Goal: Information Seeking & Learning: Learn about a topic

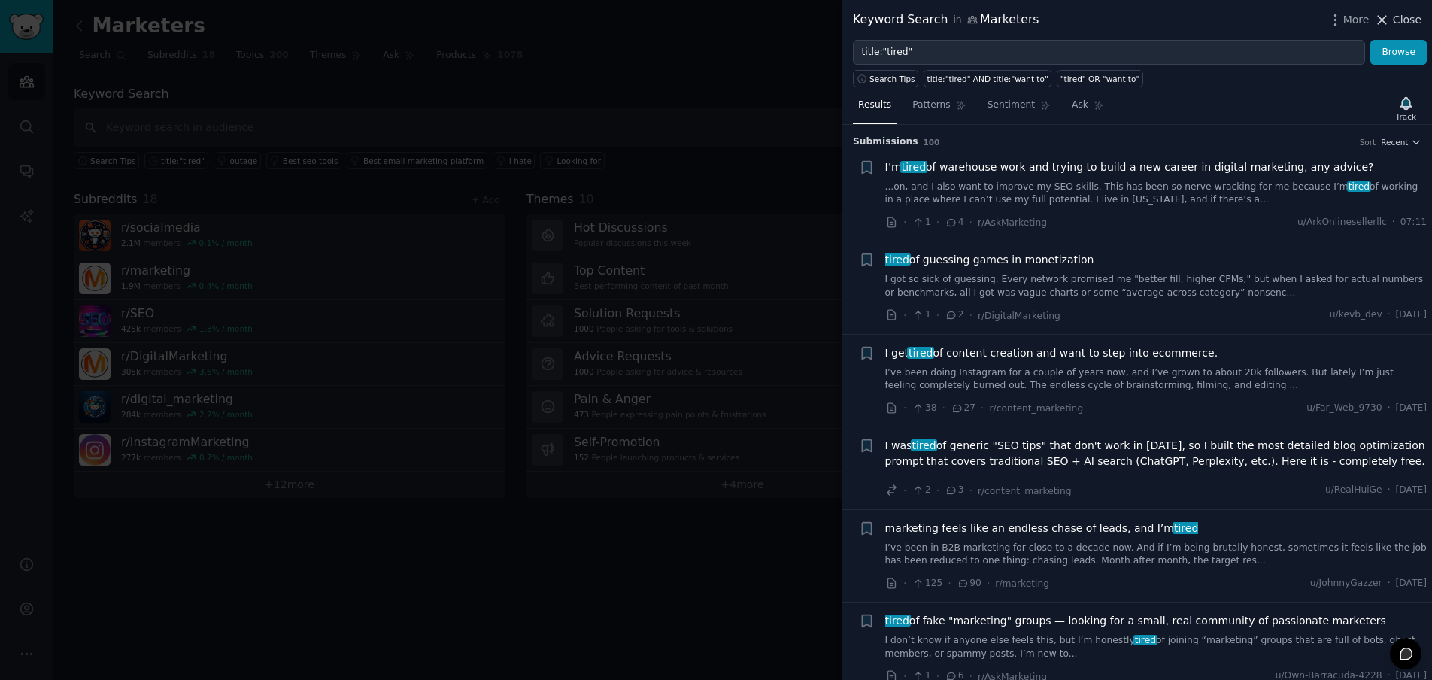
click at [1384, 14] on icon at bounding box center [1382, 20] width 16 height 16
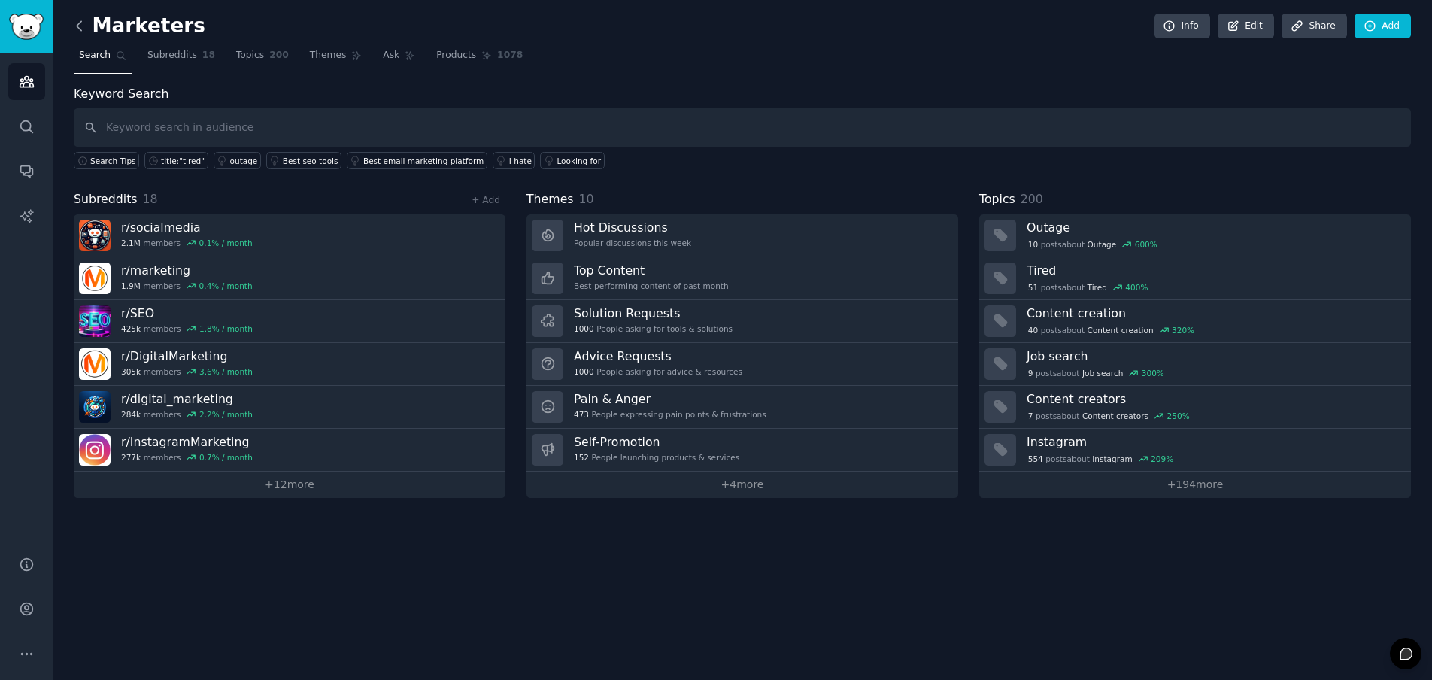
click at [80, 23] on icon at bounding box center [79, 26] width 16 height 16
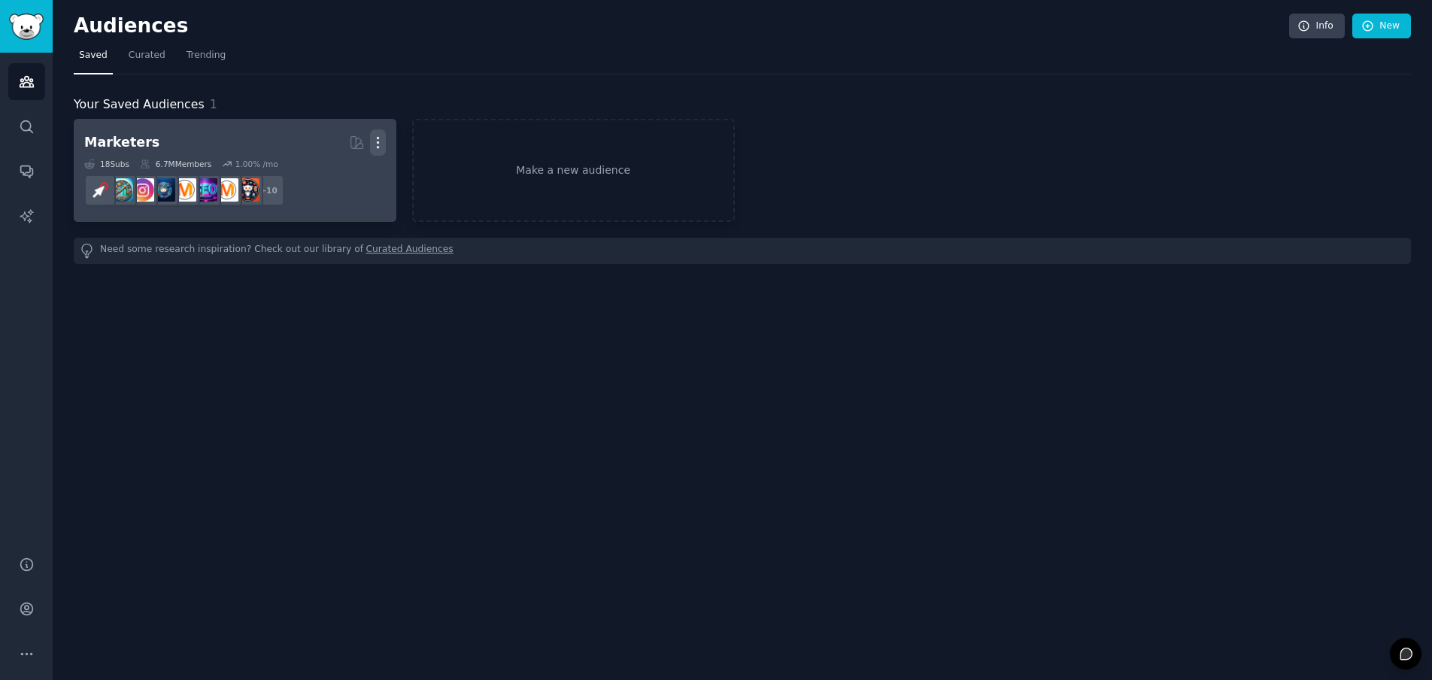
click at [378, 140] on icon "button" at bounding box center [378, 143] width 16 height 16
click at [341, 175] on p "Delete" at bounding box center [337, 174] width 35 height 16
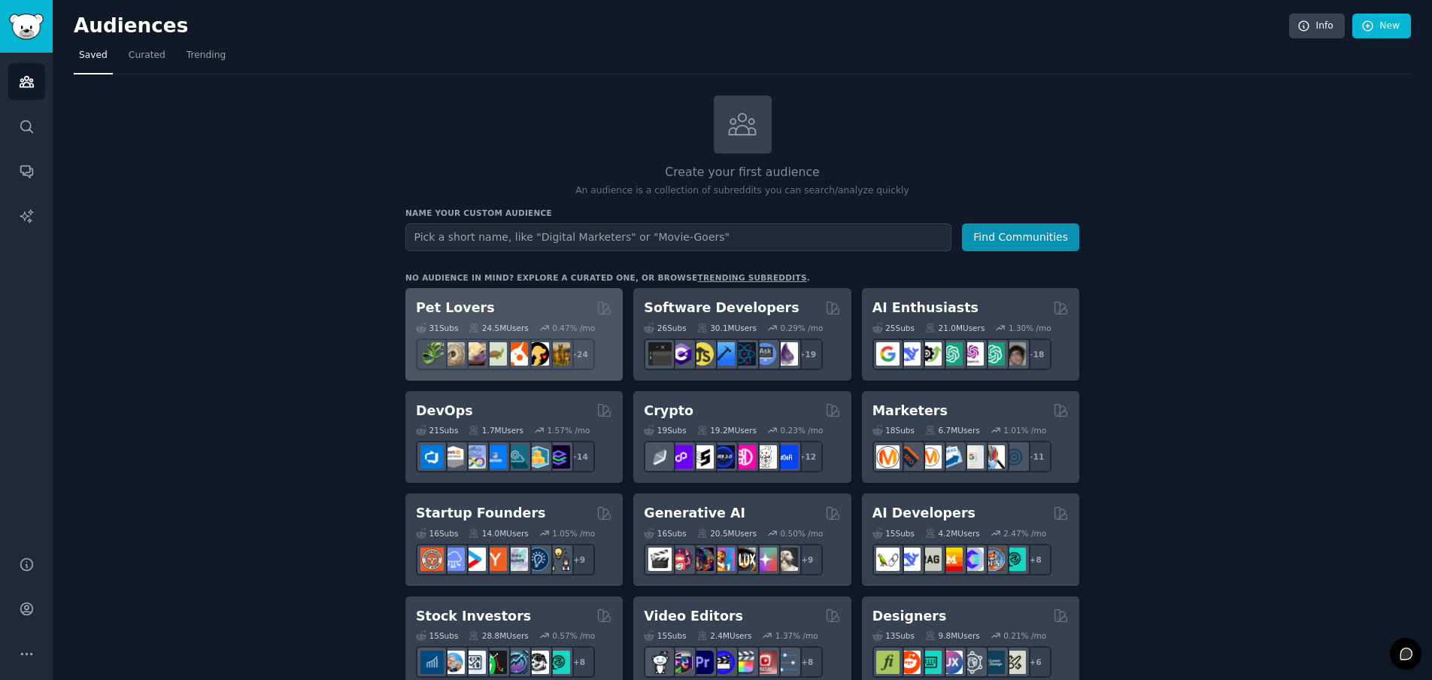
click at [517, 307] on div "Pet Lovers Curated by GummySearch" at bounding box center [514, 308] width 196 height 19
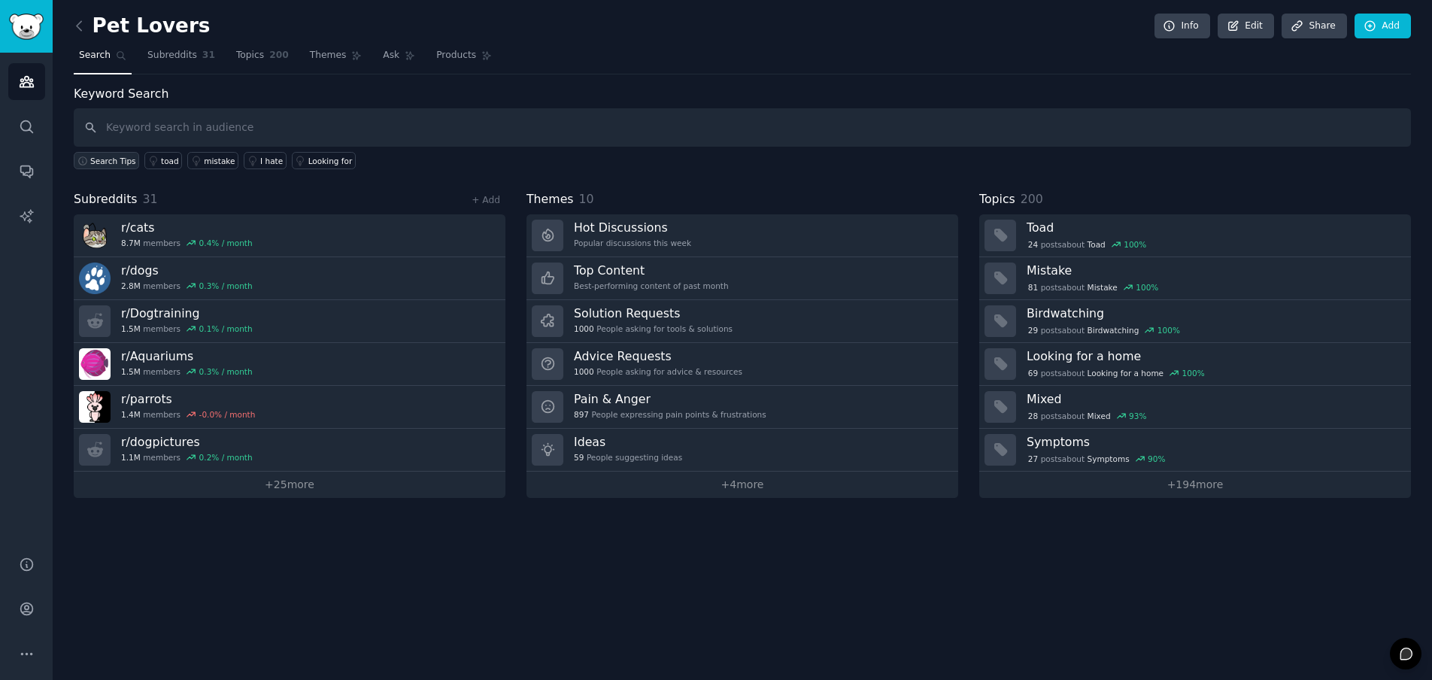
click at [109, 158] on span "Search Tips" at bounding box center [113, 161] width 46 height 11
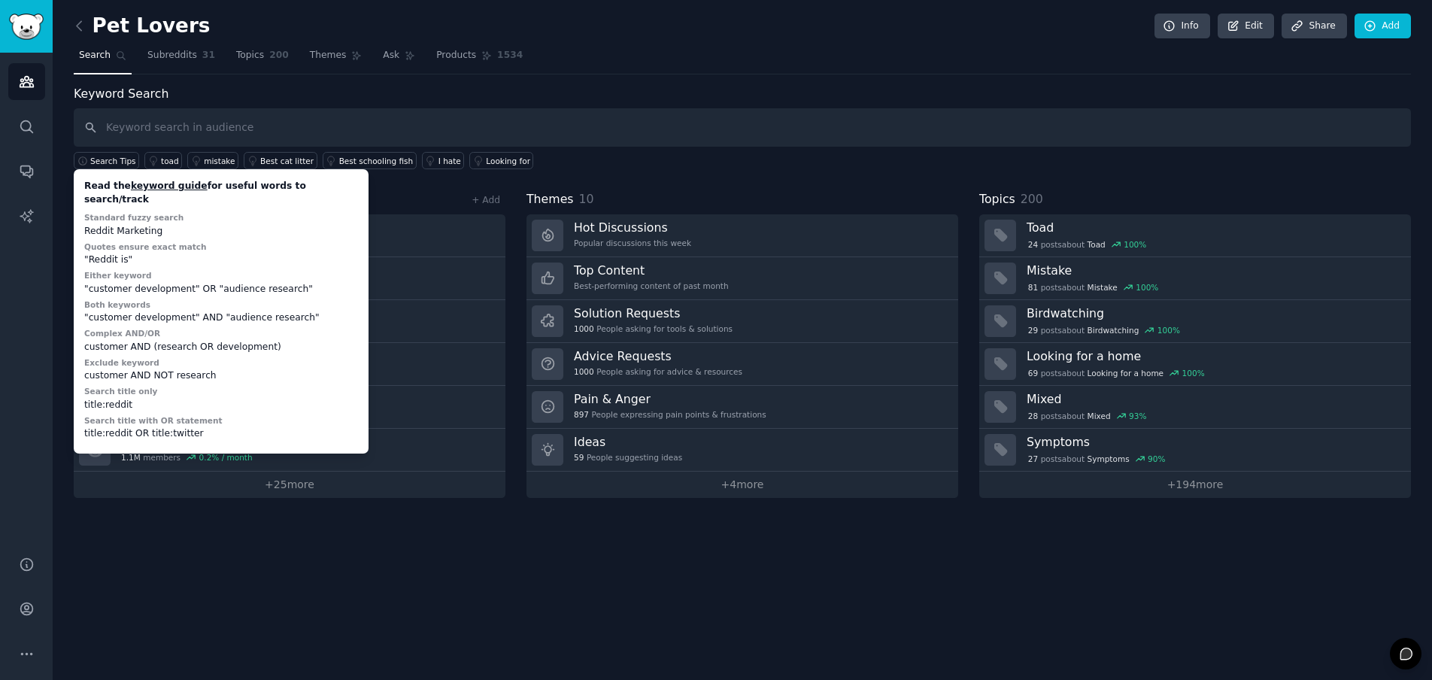
click at [627, 158] on div "Search Tips Read the keyword guide for useful words to search/track Standard fu…" at bounding box center [742, 158] width 1337 height 23
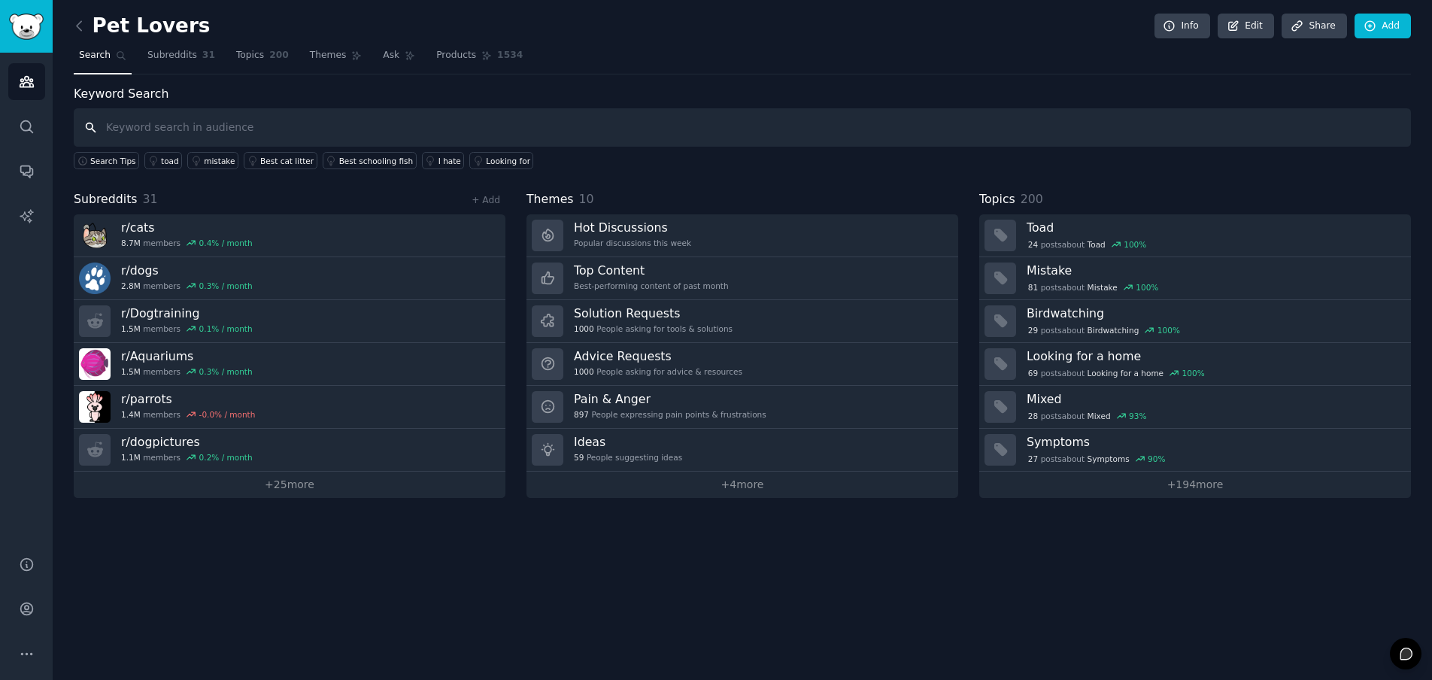
click at [486, 135] on input "text" at bounding box center [742, 127] width 1337 height 38
click at [439, 162] on div "I hate" at bounding box center [449, 161] width 23 height 11
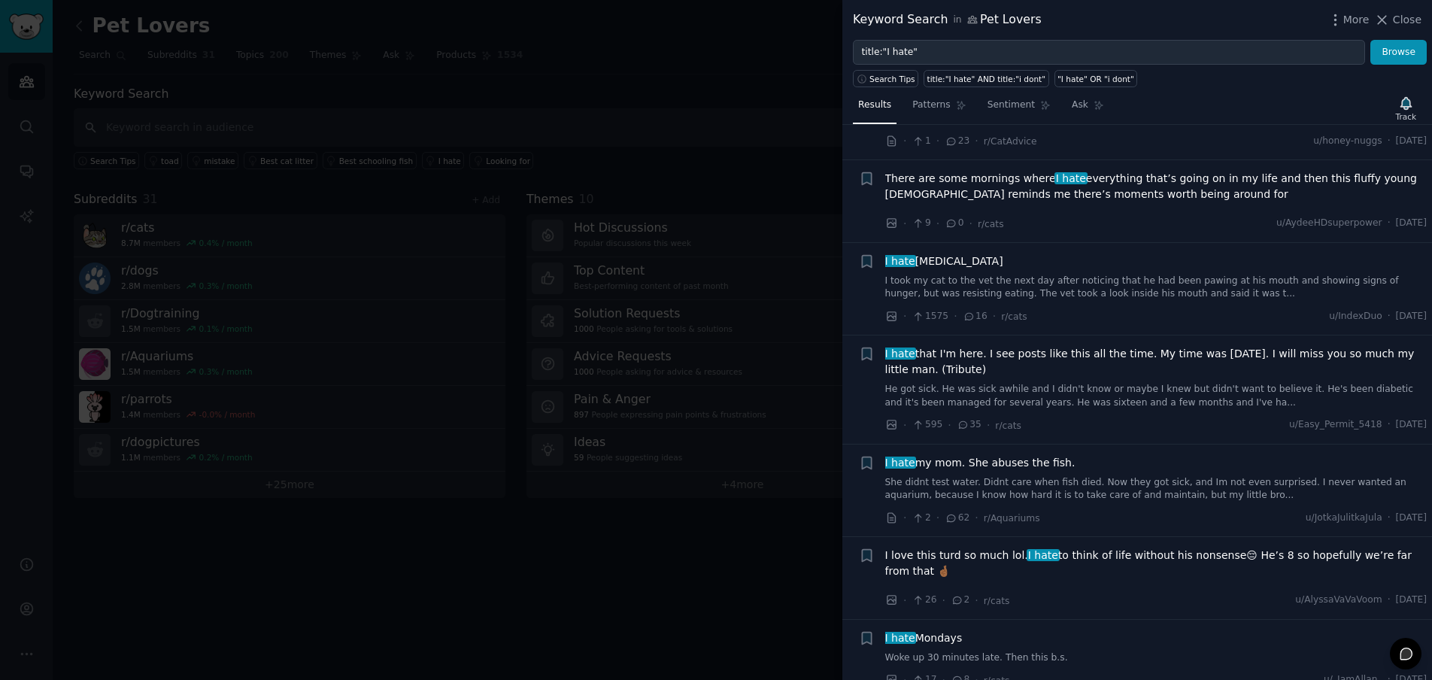
scroll to position [406, 0]
